Goal: Task Accomplishment & Management: Manage account settings

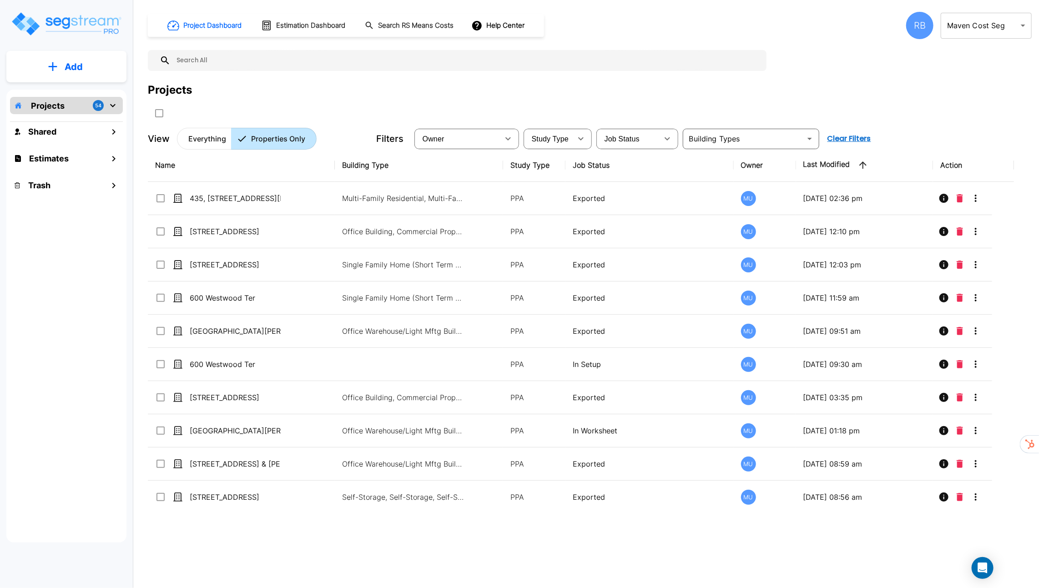
click at [1010, 28] on body "× Your report is being generated. Be patient! × We're working on your Modificat…" at bounding box center [519, 294] width 1039 height 588
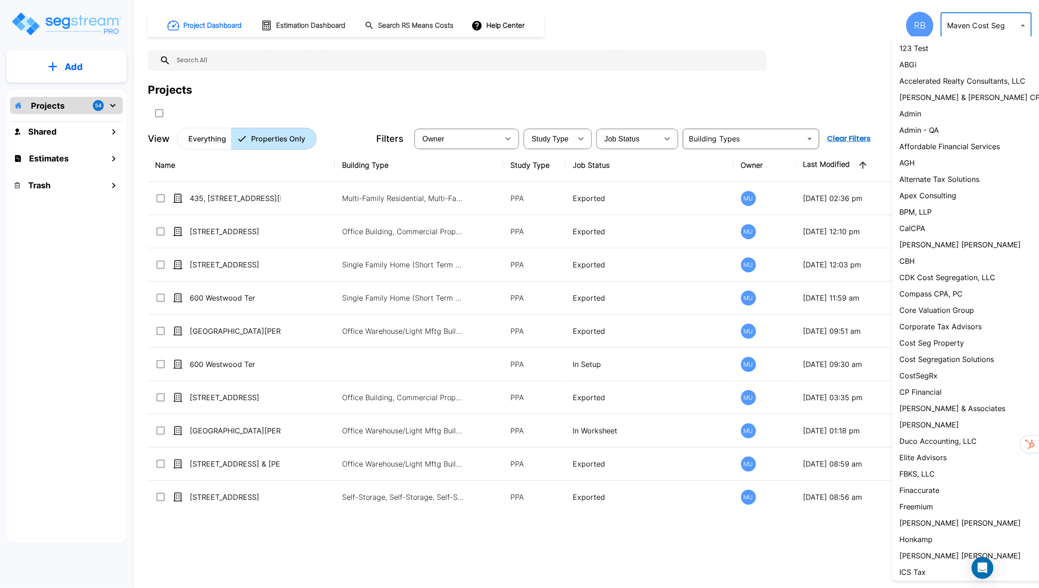
scroll to position [394, 0]
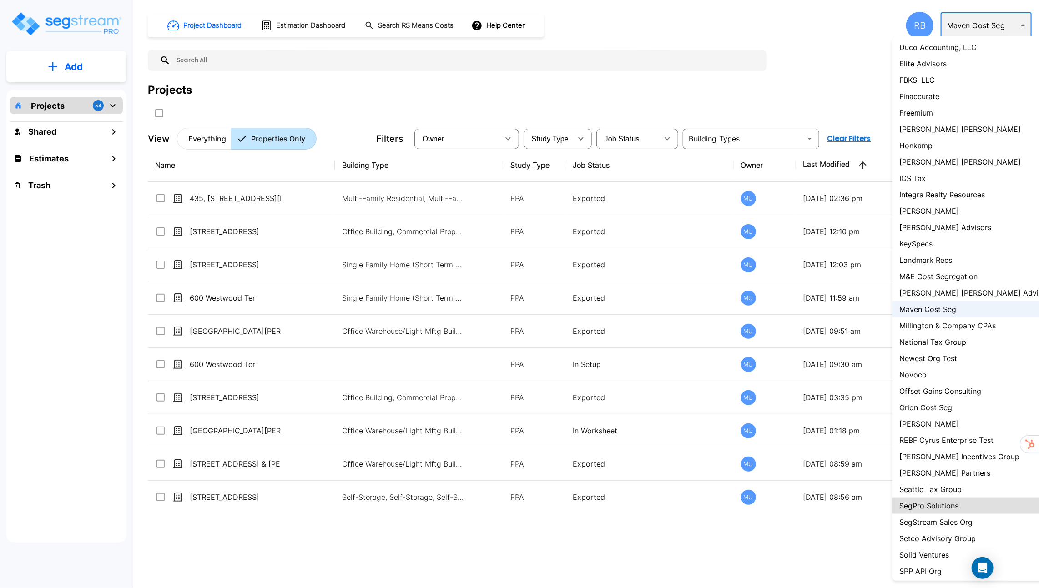
type input "110"
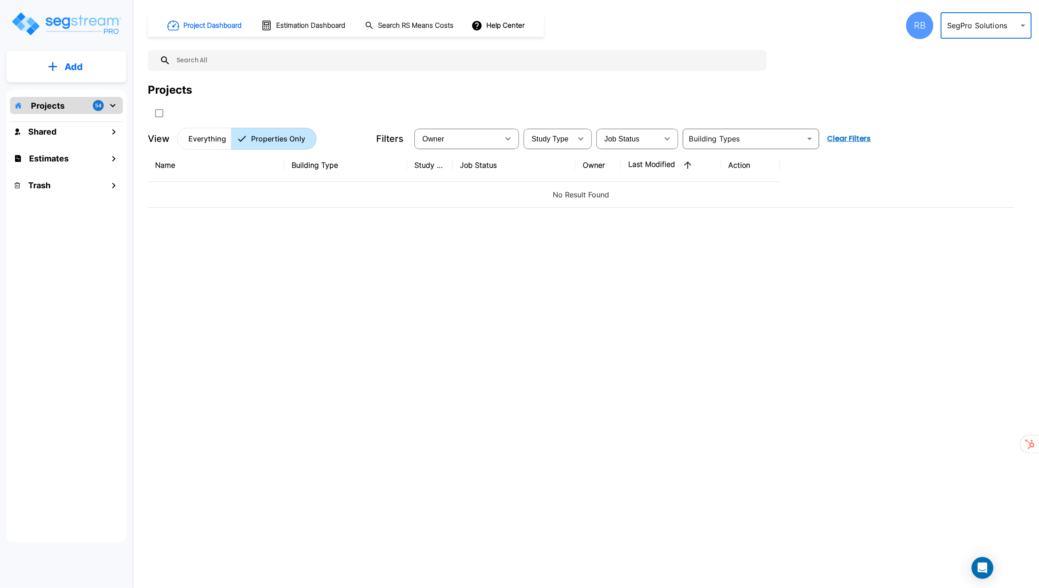
click at [913, 35] on div "RB" at bounding box center [919, 25] width 27 height 27
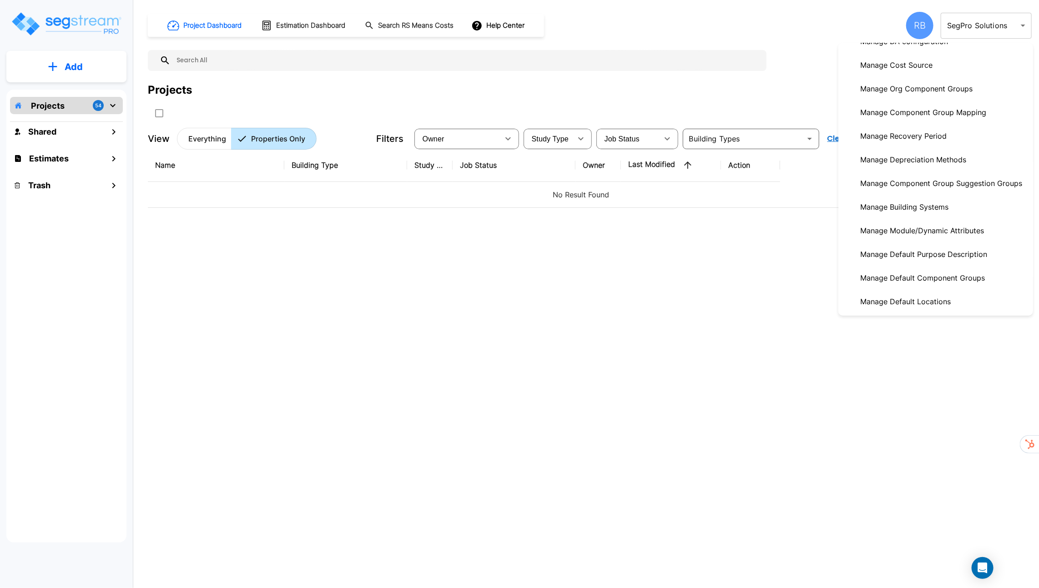
scroll to position [228, 0]
click at [917, 156] on p "Manage Depreciation Methods" at bounding box center [912, 159] width 113 height 18
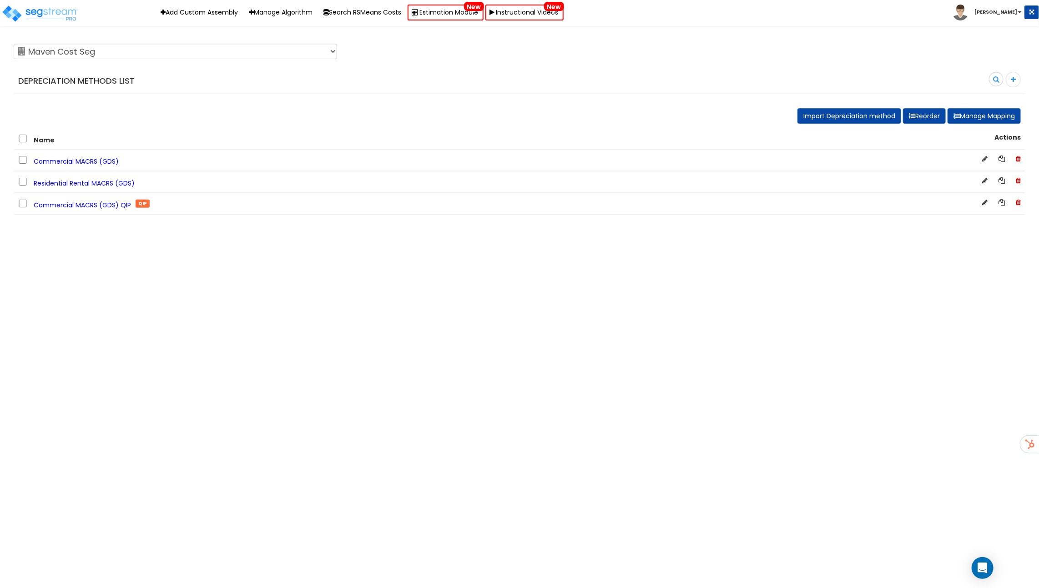
click at [68, 208] on span "Commercial MACRS (GDS) QIP" at bounding box center [82, 205] width 97 height 9
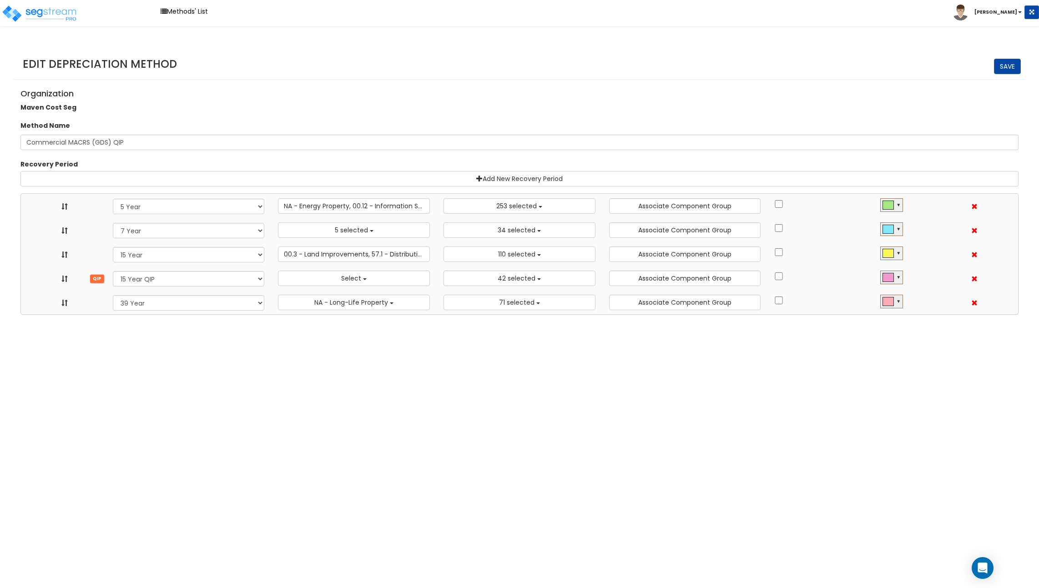
select select "5Y_1"
select select "10641"
select select "7Y_1"
select select "48830"
select select "11974"
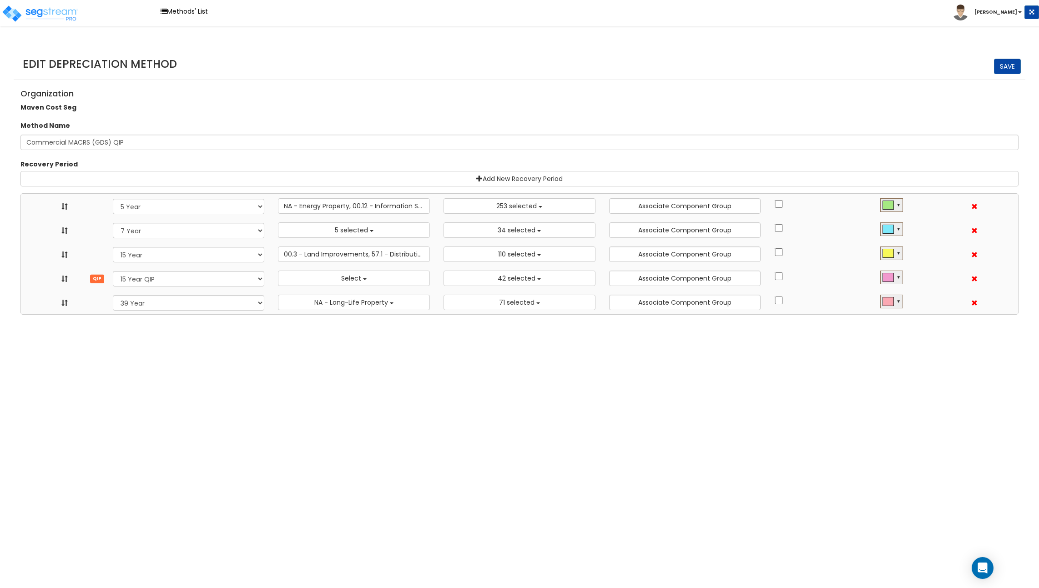
select select "15Y_1"
select select "3666"
select select "31875"
select select "15Y_2"
select select
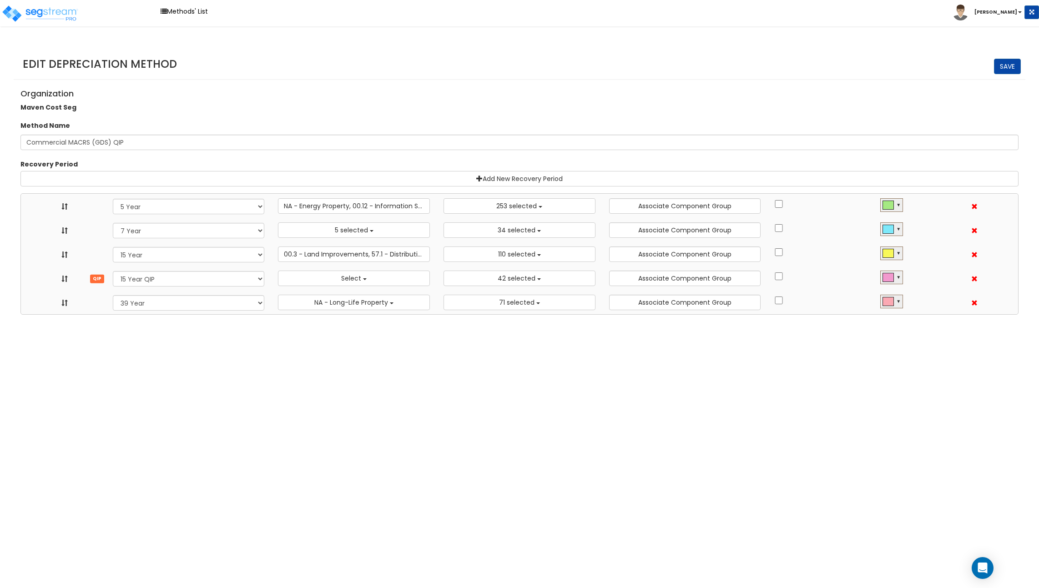
select select "11716"
select select "39Y_1"
select select "31302"
click at [334, 271] on button "Select" at bounding box center [354, 278] width 152 height 15
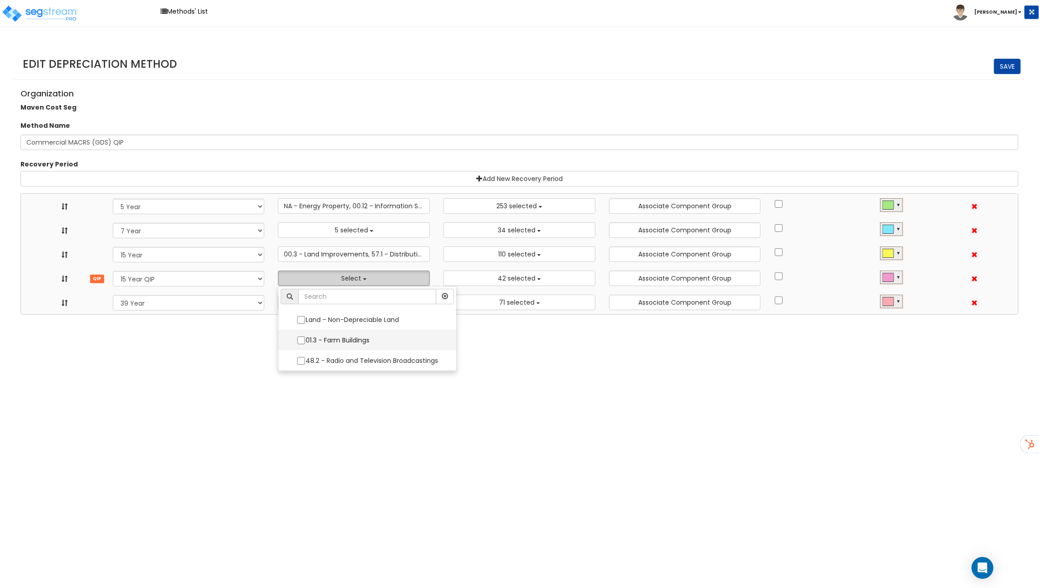
scroll to position [0, 0]
click at [253, 315] on html "Toggle navigation Methods' List Richard x" at bounding box center [519, 157] width 1039 height 315
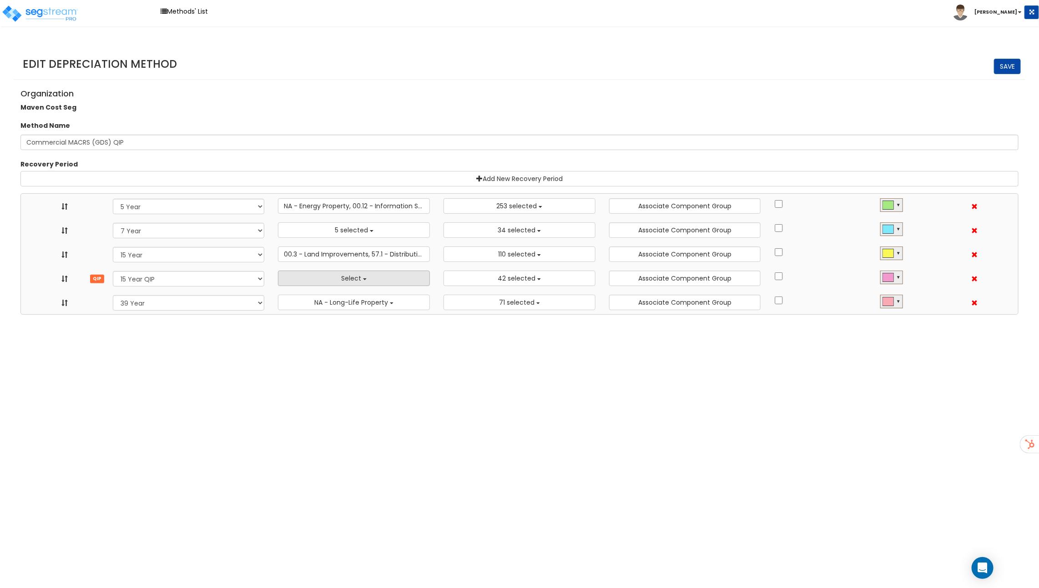
click at [381, 280] on button "Select" at bounding box center [354, 278] width 152 height 15
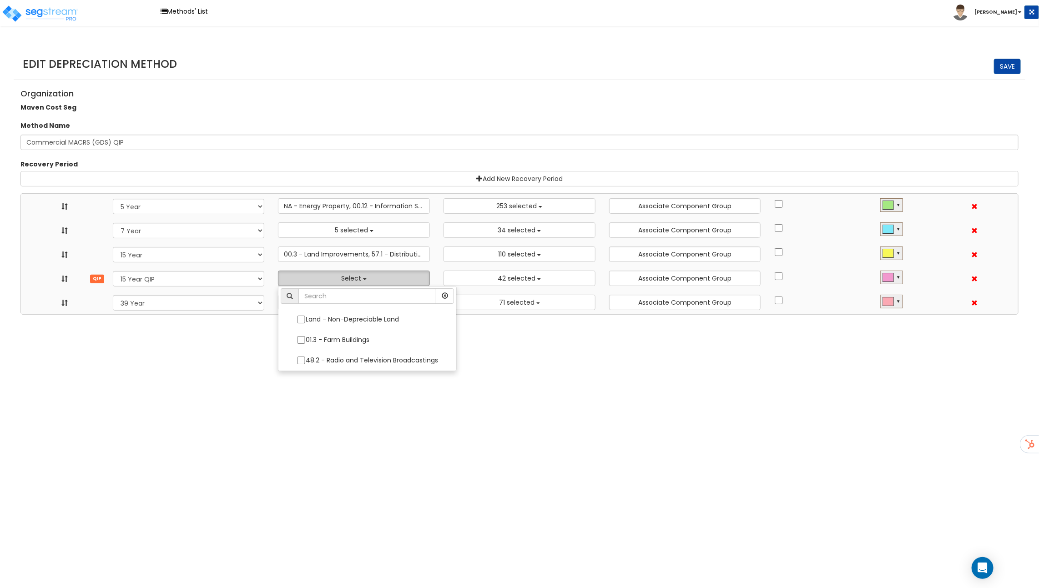
click at [381, 280] on button "Select" at bounding box center [354, 278] width 152 height 15
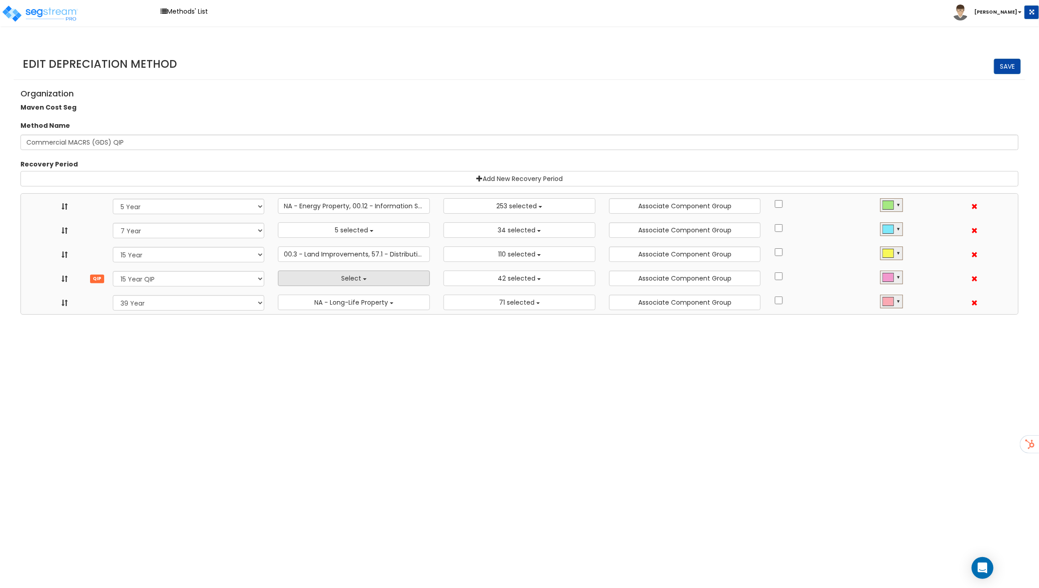
click at [382, 277] on button "Select" at bounding box center [354, 278] width 152 height 15
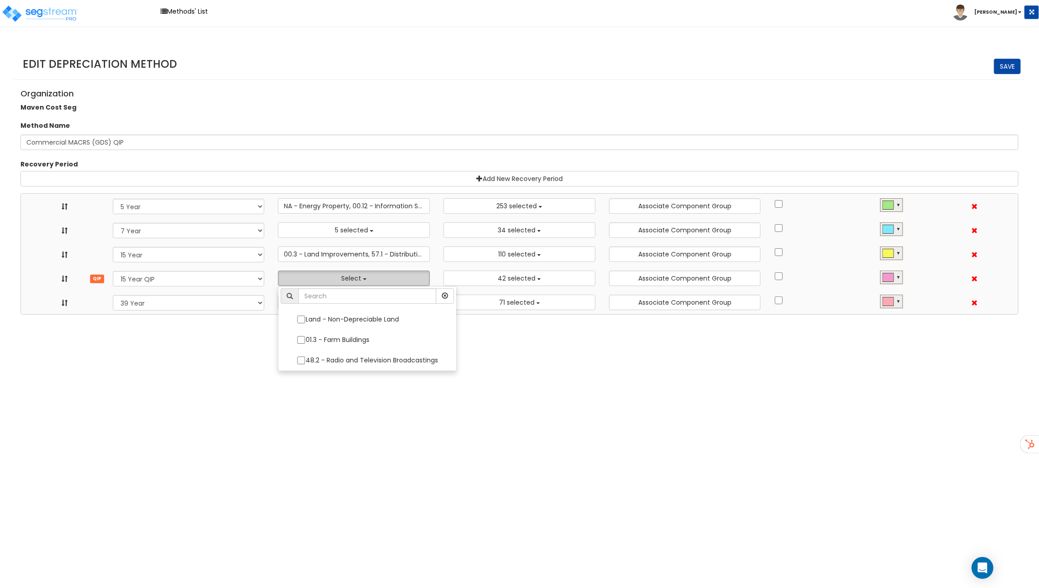
click at [382, 277] on button "Select" at bounding box center [354, 278] width 152 height 15
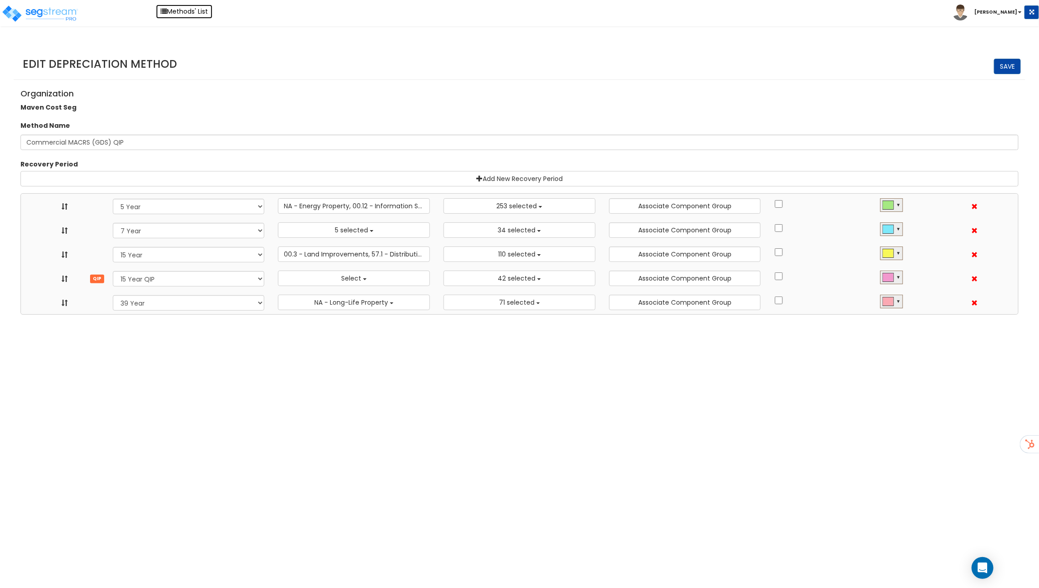
click at [172, 14] on link "Methods' List" at bounding box center [184, 12] width 56 height 14
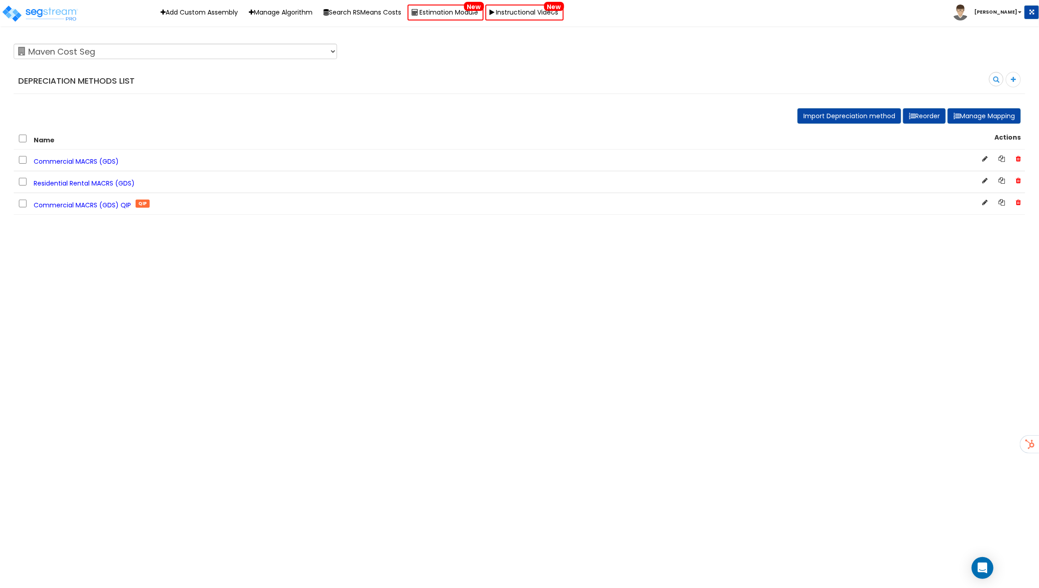
click at [998, 11] on b "[PERSON_NAME]" at bounding box center [995, 12] width 43 height 7
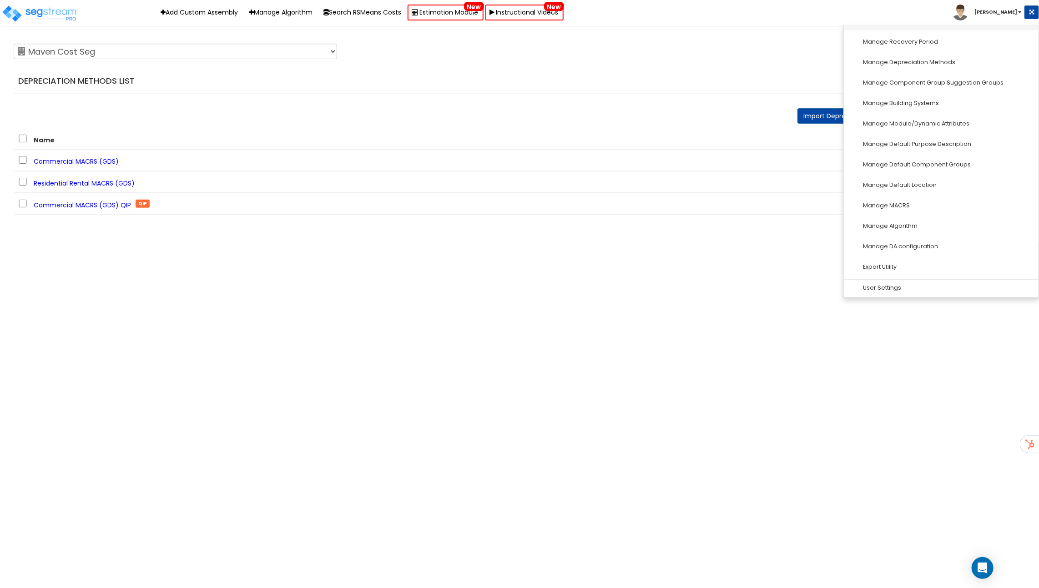
scroll to position [255, 0]
